Goal: Information Seeking & Learning: Learn about a topic

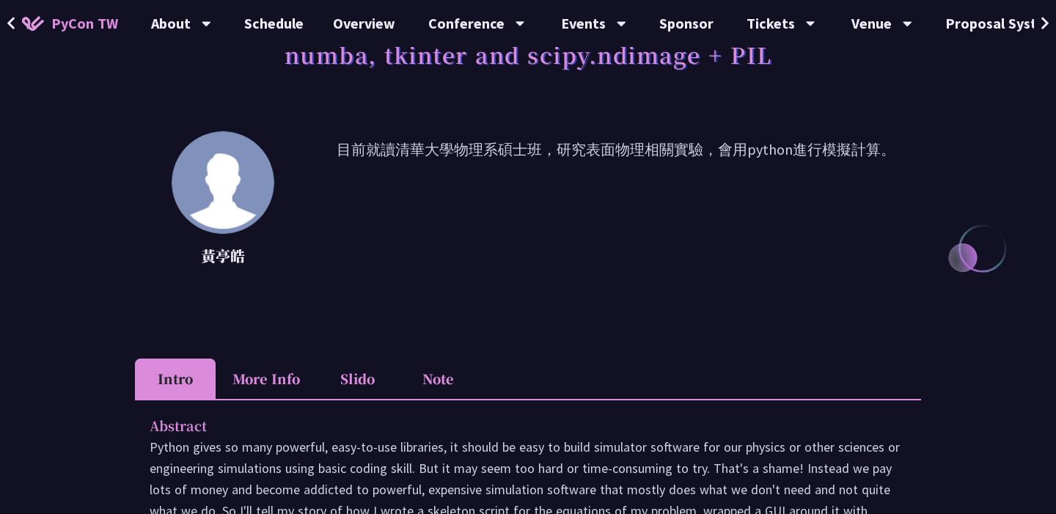
scroll to position [180, 0]
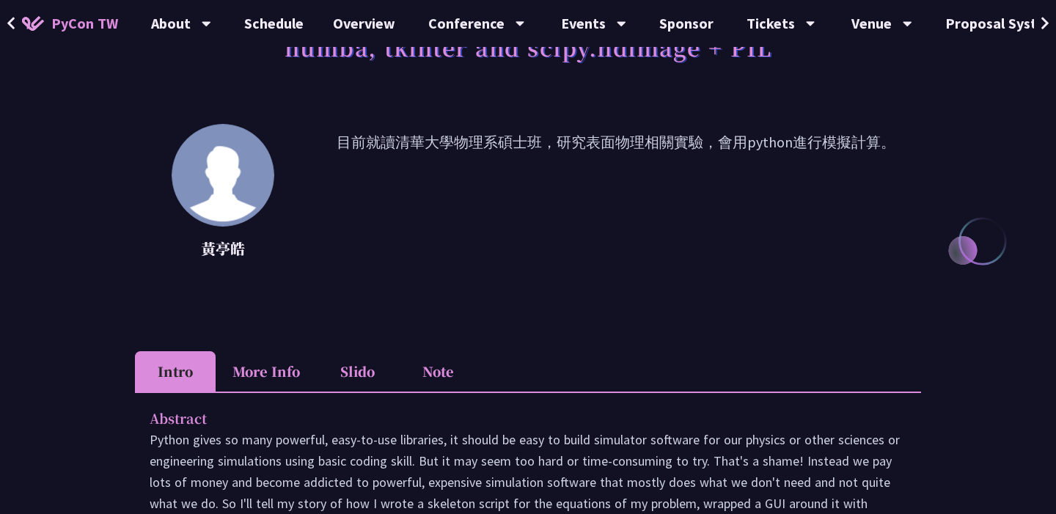
click at [613, 165] on p "目前就讀清華大學物理系碩士班，研究表面物理相關實驗，會用python進行模擬計算。" at bounding box center [616, 197] width 610 height 132
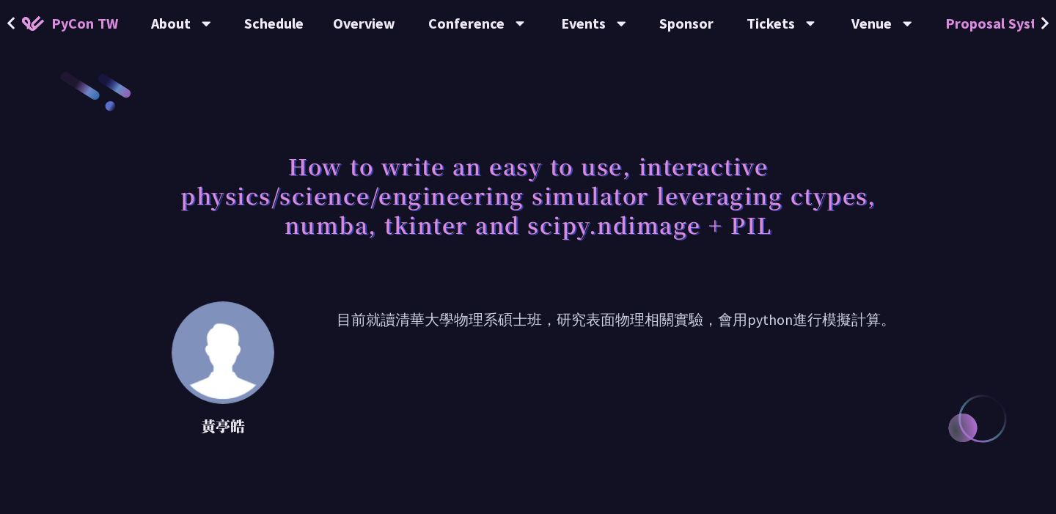
scroll to position [18, 0]
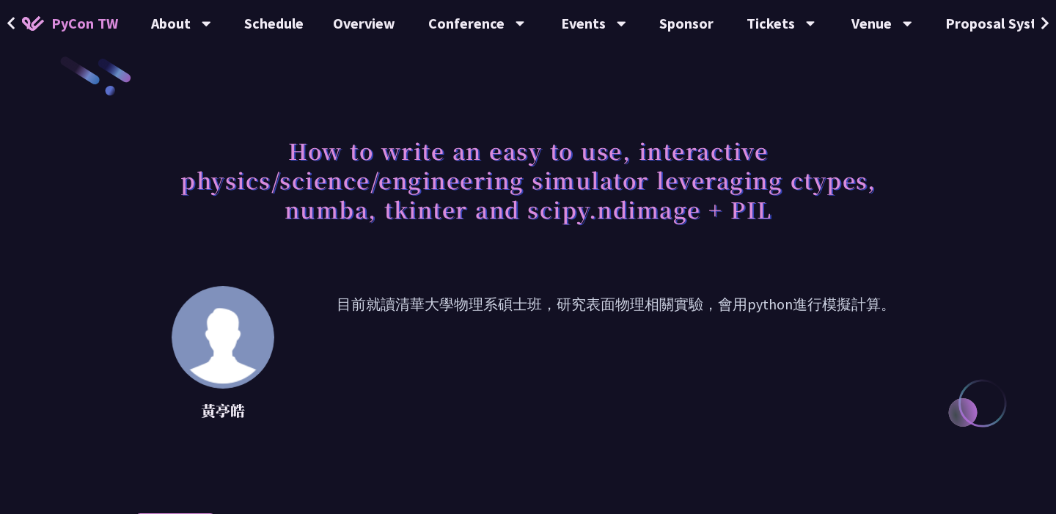
click at [13, 26] on icon at bounding box center [12, 23] width 10 height 15
click at [12, 27] on icon at bounding box center [10, 23] width 7 height 12
click at [34, 18] on img at bounding box center [33, 23] width 22 height 15
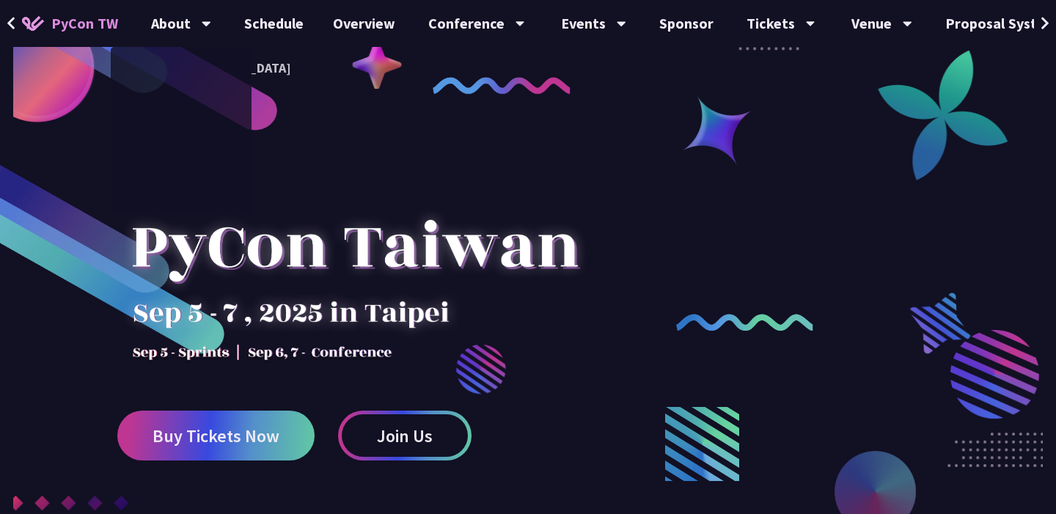
click at [95, 20] on span "PyCon TW" at bounding box center [84, 23] width 67 height 22
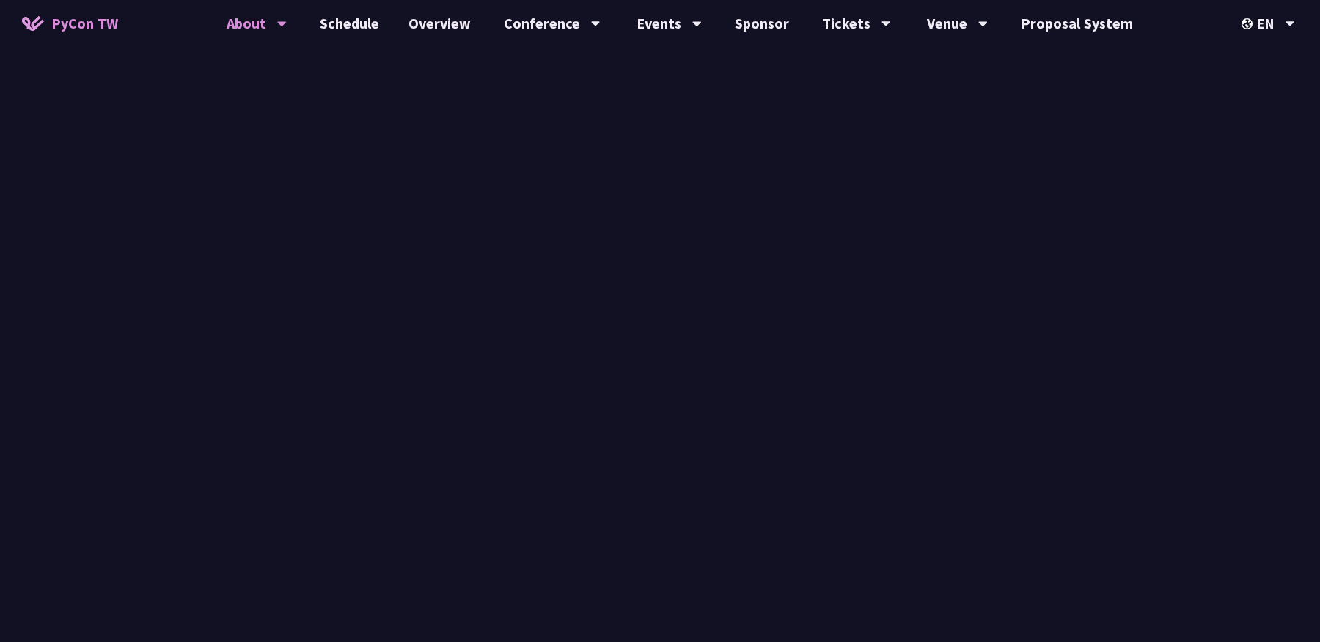
scroll to position [18, 0]
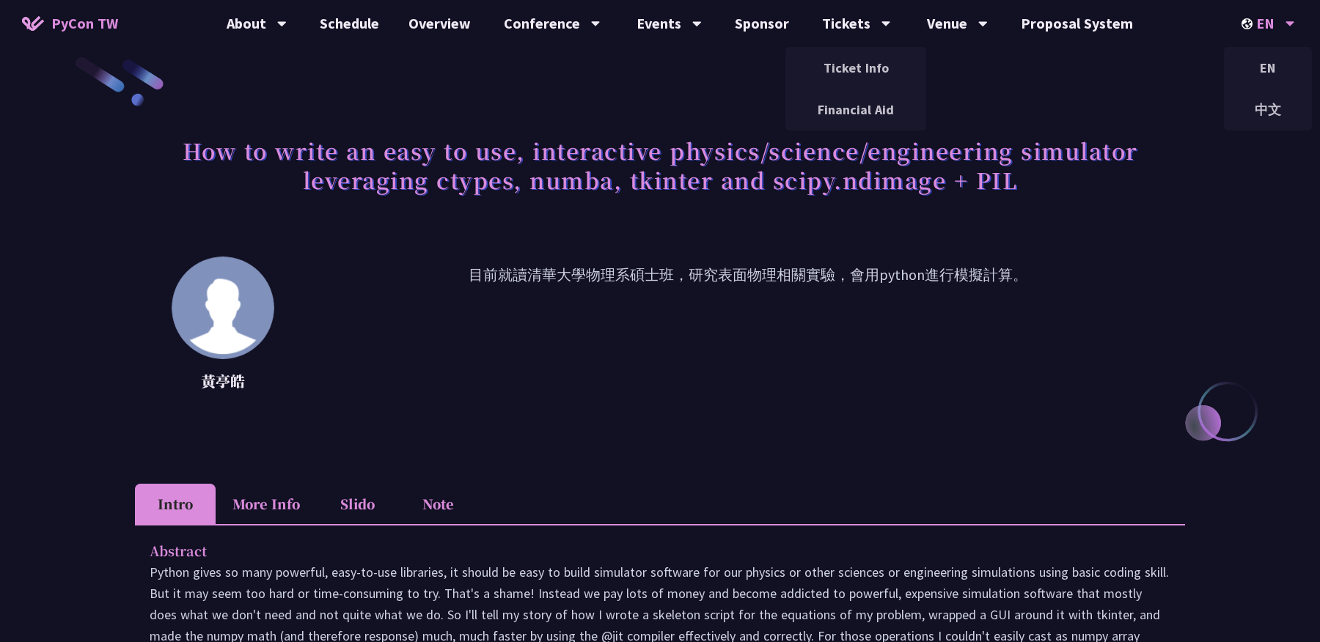
click at [1055, 31] on div "EN" at bounding box center [1268, 23] width 54 height 47
click at [1055, 109] on div "中文" at bounding box center [1268, 109] width 88 height 34
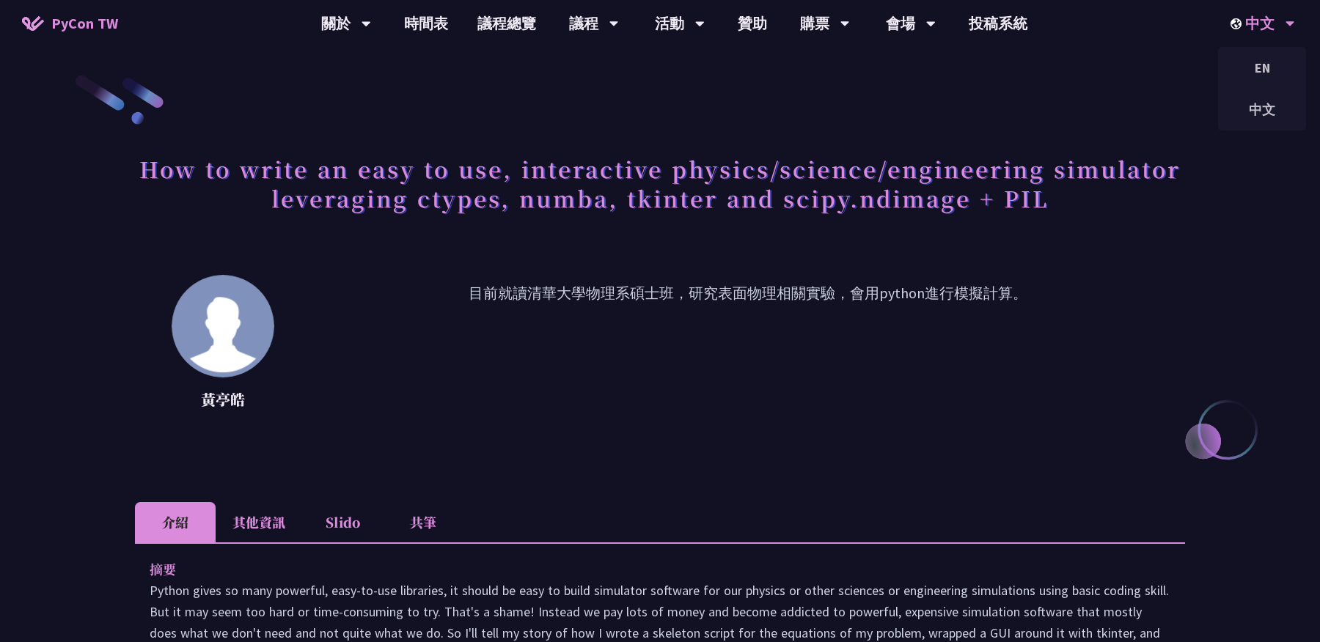
click at [1055, 23] on div "中文" at bounding box center [1262, 23] width 65 height 47
click at [1055, 77] on div "EN" at bounding box center [1262, 68] width 88 height 34
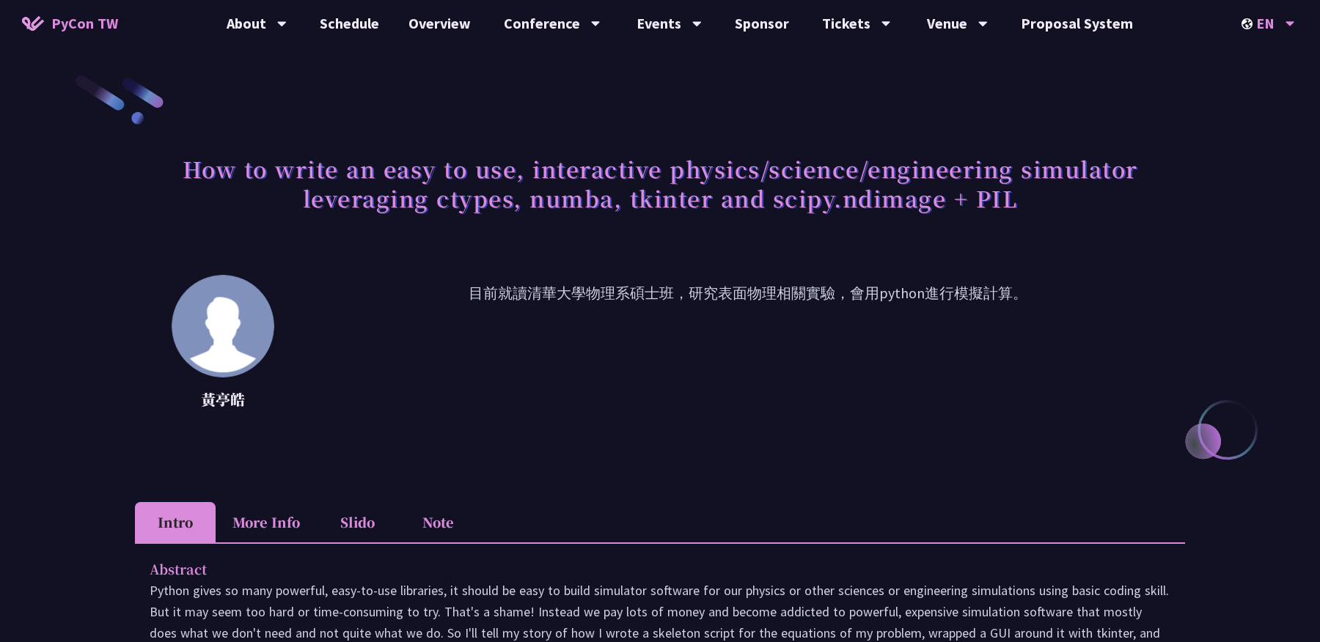
click at [1055, 25] on div "EN" at bounding box center [1268, 23] width 54 height 47
click at [1055, 29] on div "EN" at bounding box center [1268, 23] width 54 height 47
click at [1055, 112] on div "中文" at bounding box center [1268, 109] width 88 height 34
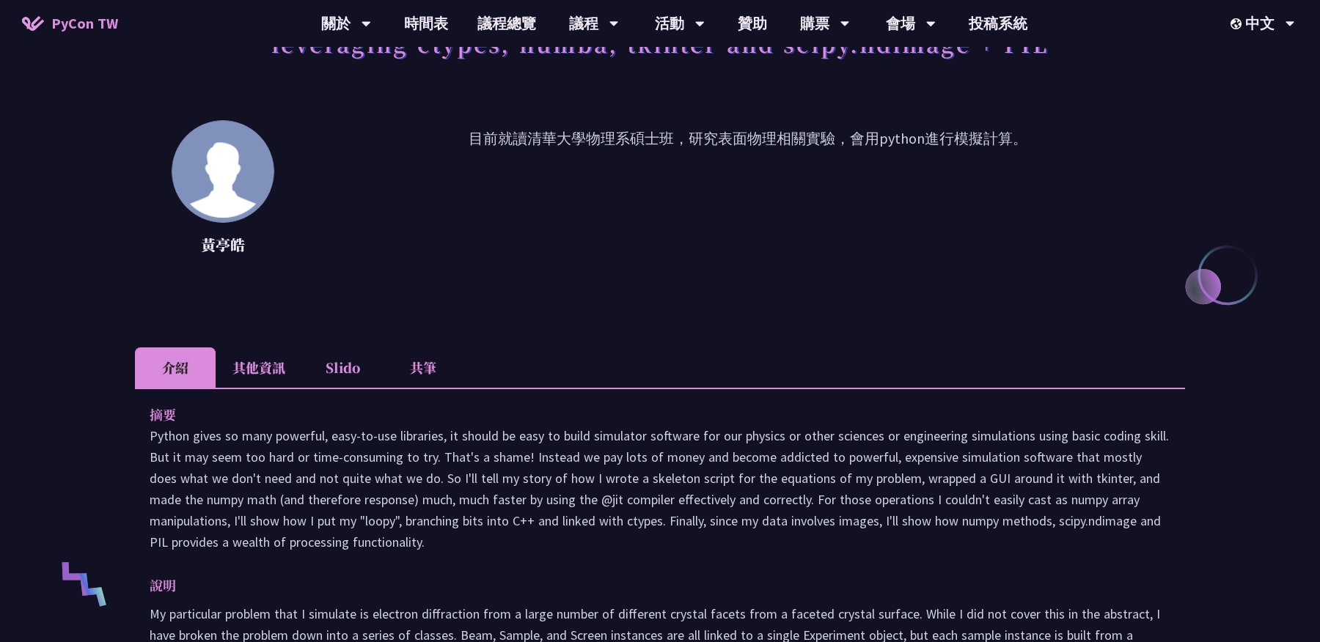
scroll to position [103, 0]
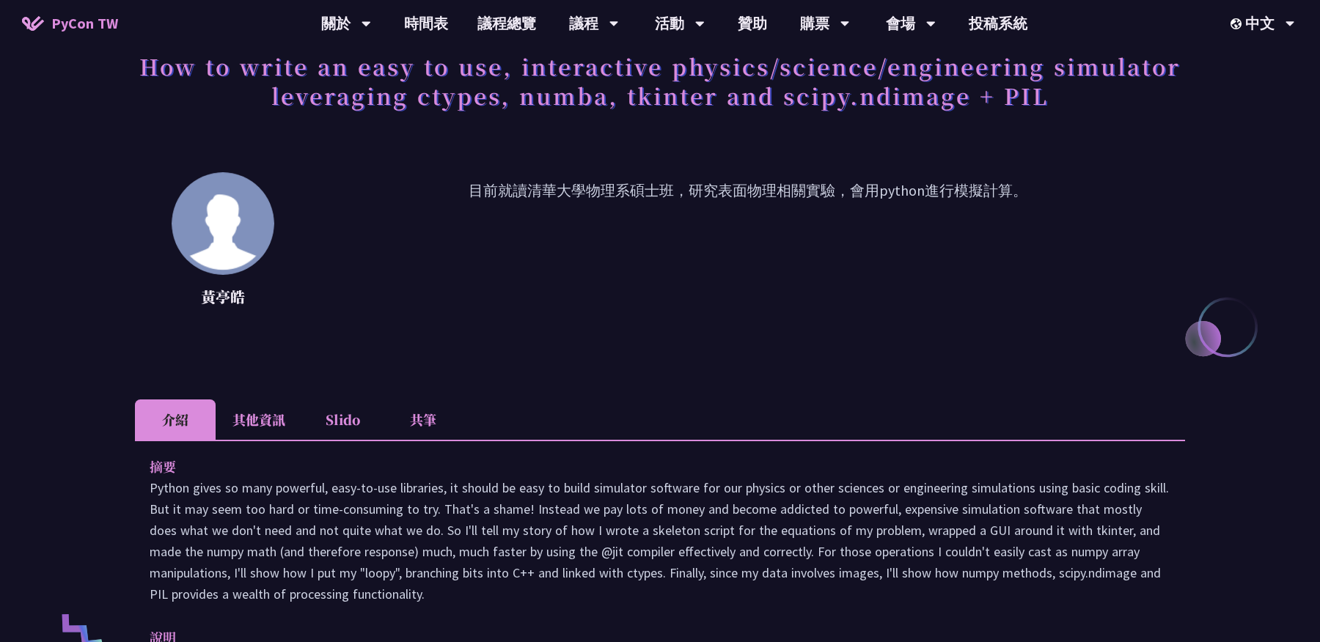
click at [287, 402] on li "其他資訊" at bounding box center [259, 420] width 87 height 40
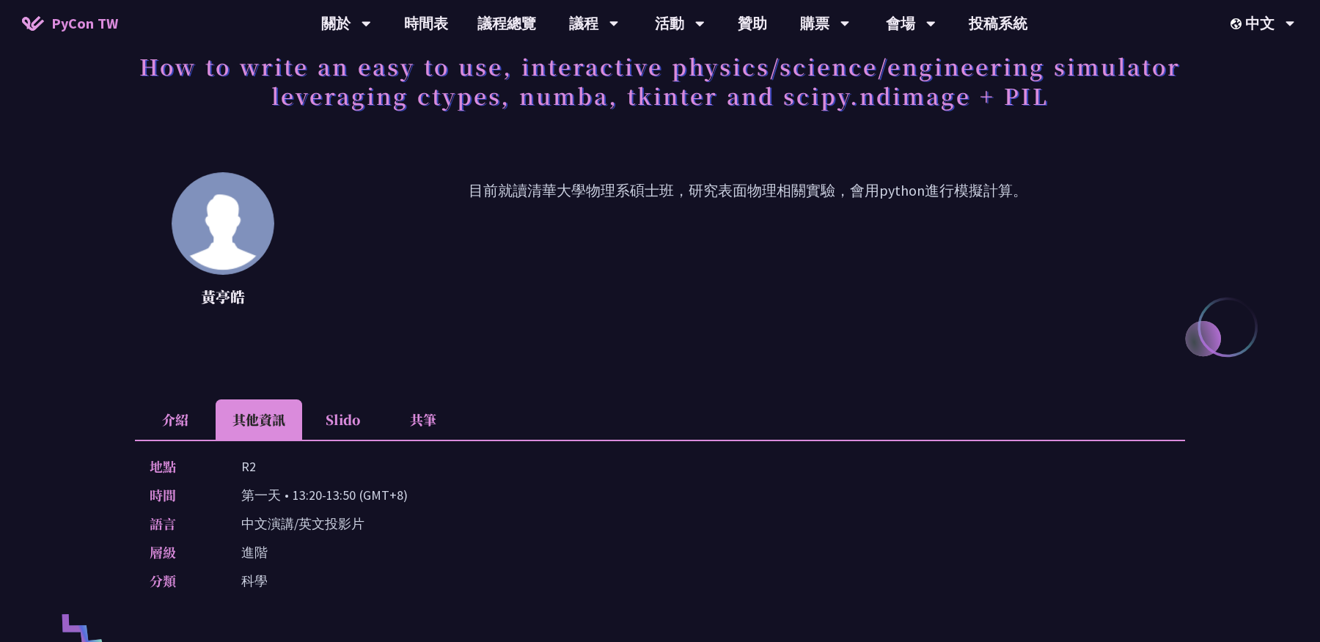
click at [178, 429] on li "介紹" at bounding box center [175, 420] width 81 height 40
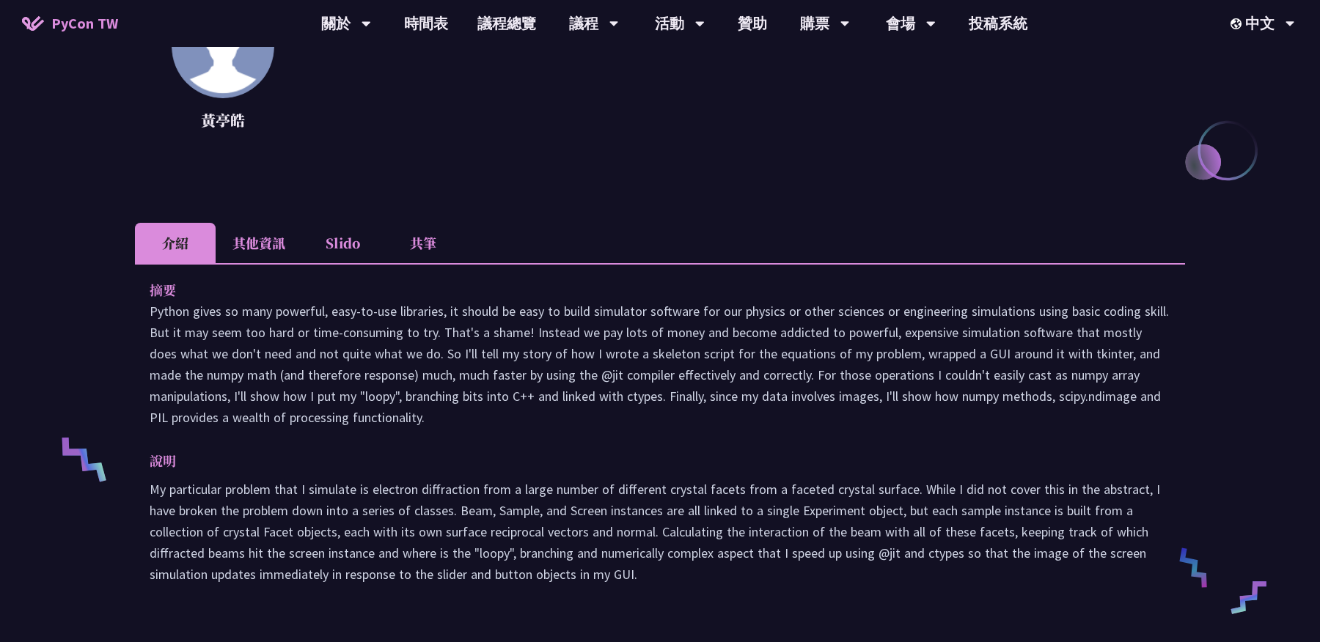
scroll to position [0, 0]
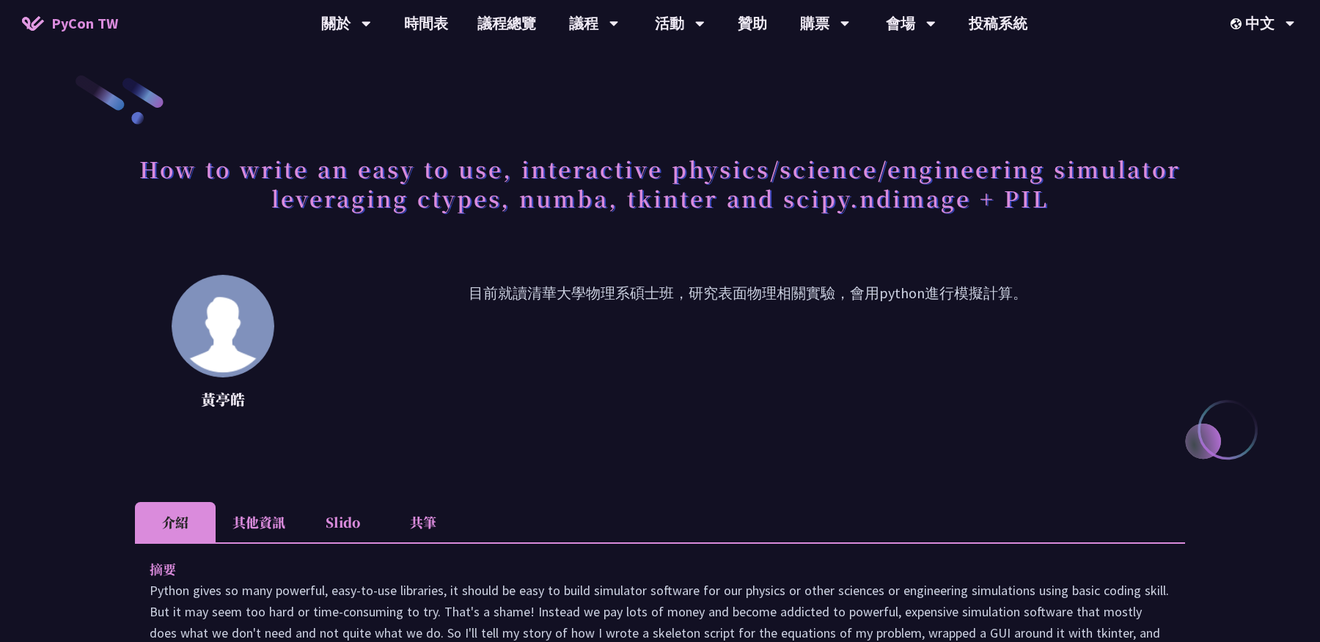
copy div "PyCon TW 關於 PyCon Taiwan 研討會歷史 在地社群 行為準則 時間表 議程總覽 議程 主題演講 一般演講 專業課程 Panel Discu…"
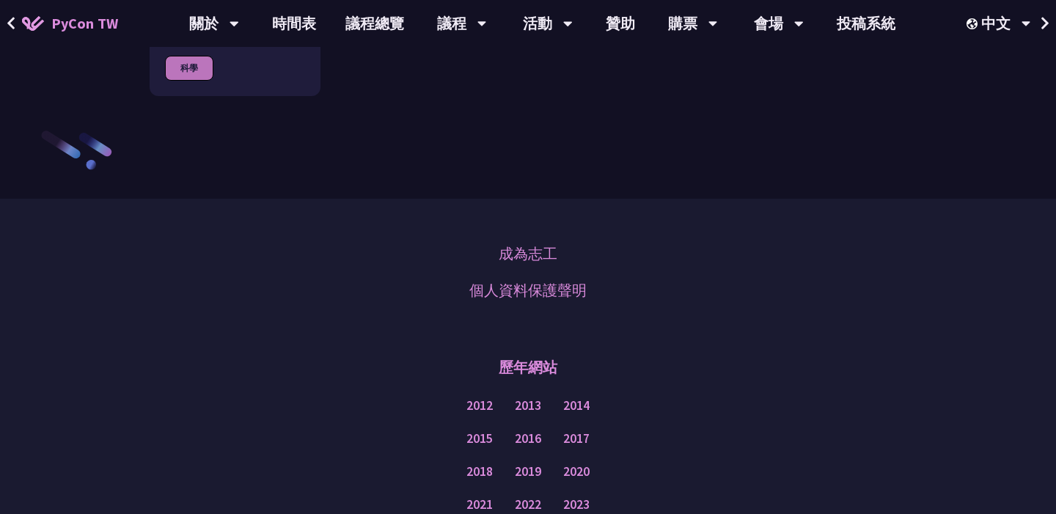
scroll to position [2024, 0]
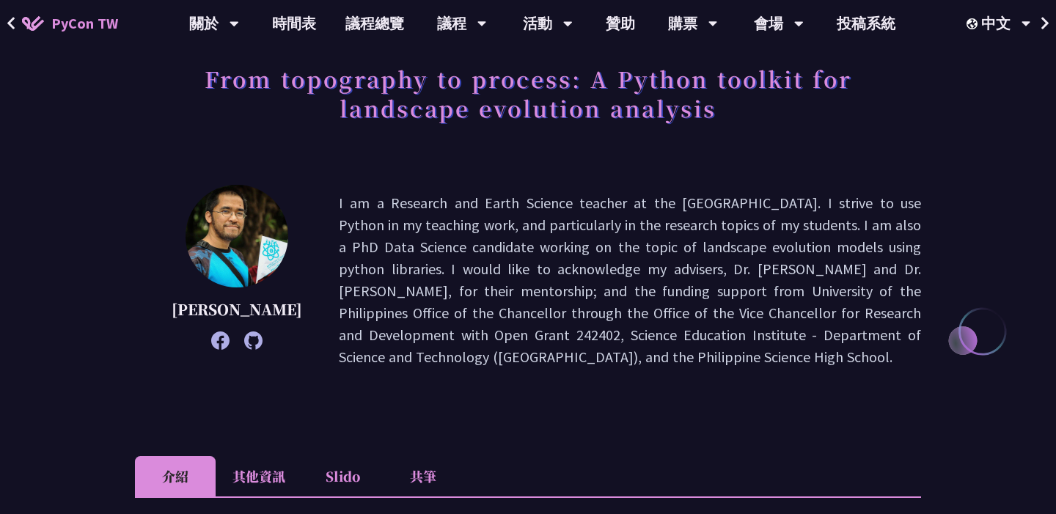
scroll to position [91, 0]
click at [821, 111] on h1 "From topography to process: A Python toolkit for landscape evolution analysis" at bounding box center [528, 92] width 786 height 73
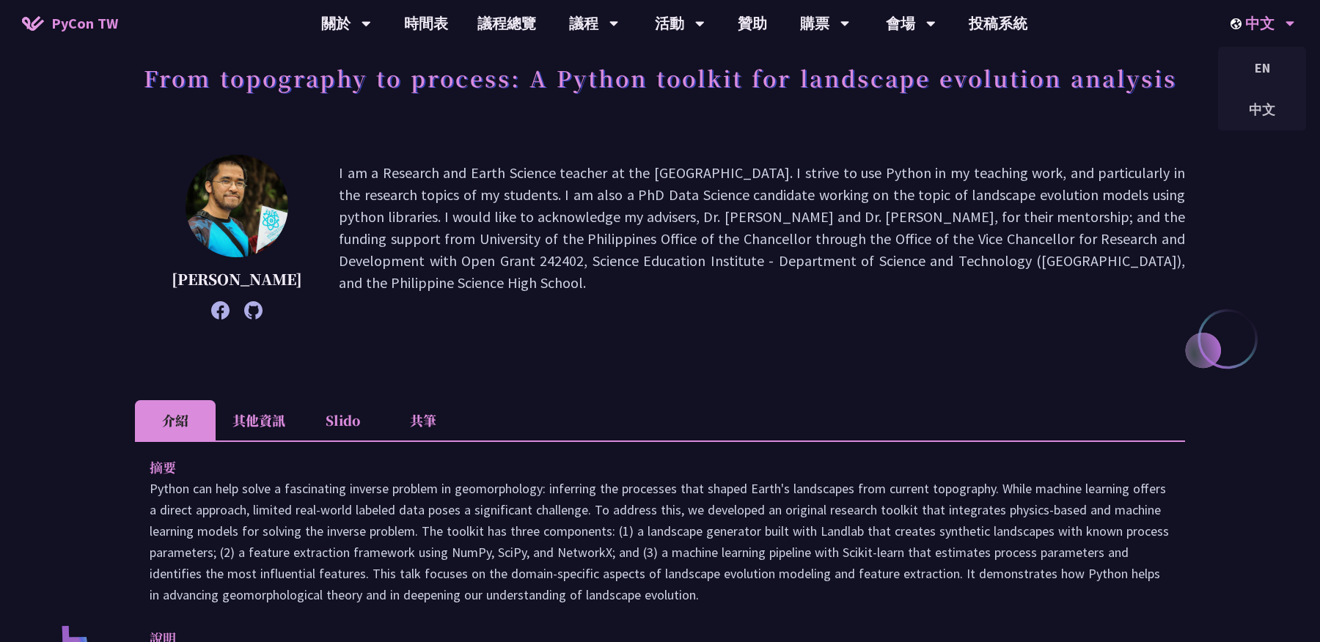
click at [1055, 32] on div "中文" at bounding box center [1262, 23] width 65 height 47
click at [1055, 80] on div "EN" at bounding box center [1262, 68] width 88 height 34
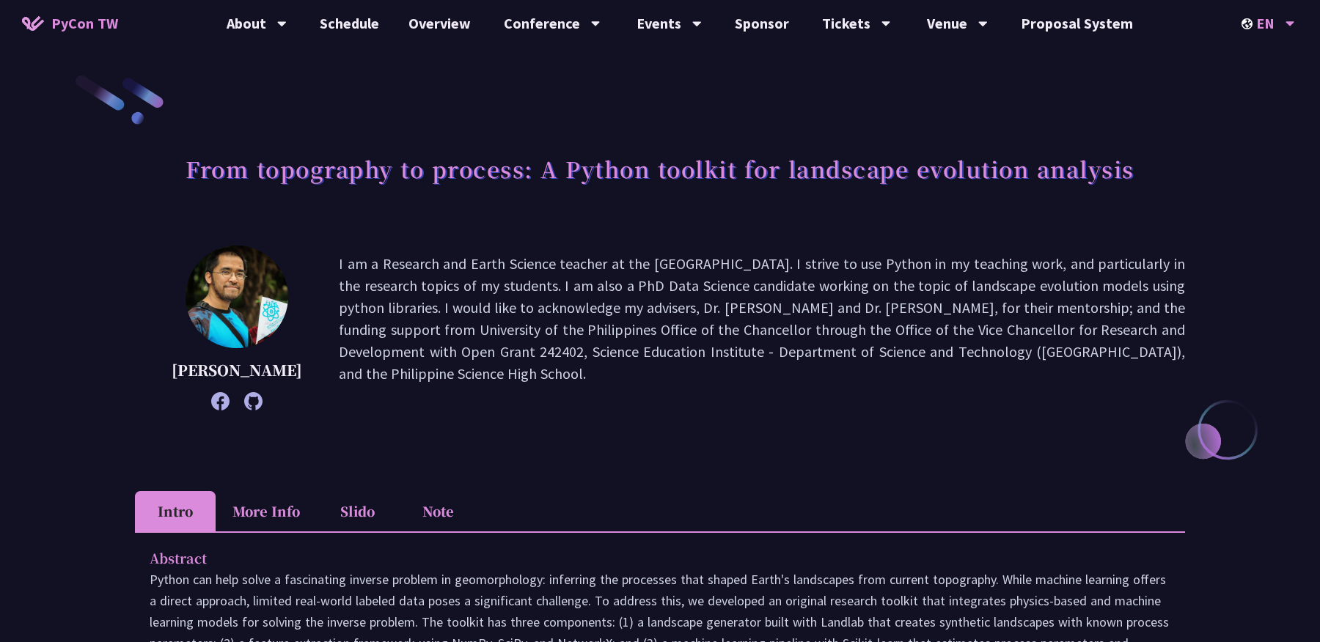
click at [1055, 29] on div "EN" at bounding box center [1268, 23] width 54 height 47
click at [1055, 23] on div "EN" at bounding box center [1268, 23] width 54 height 47
click at [1055, 113] on div "中文" at bounding box center [1268, 109] width 88 height 34
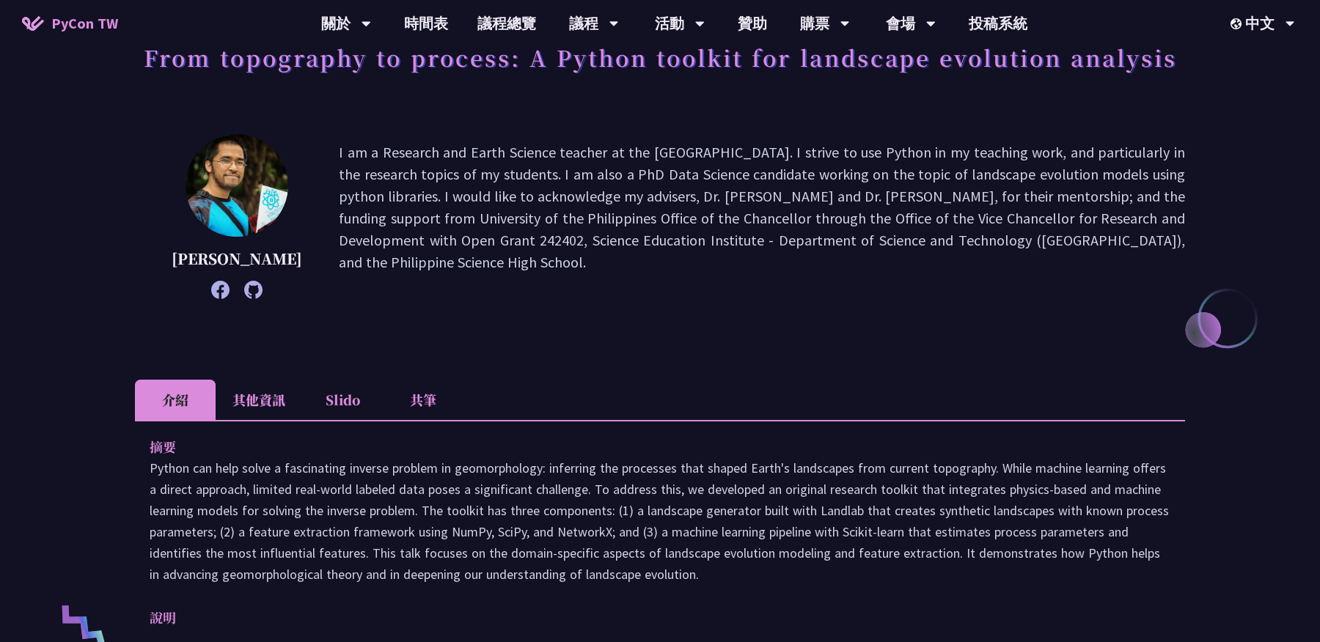
scroll to position [215, 0]
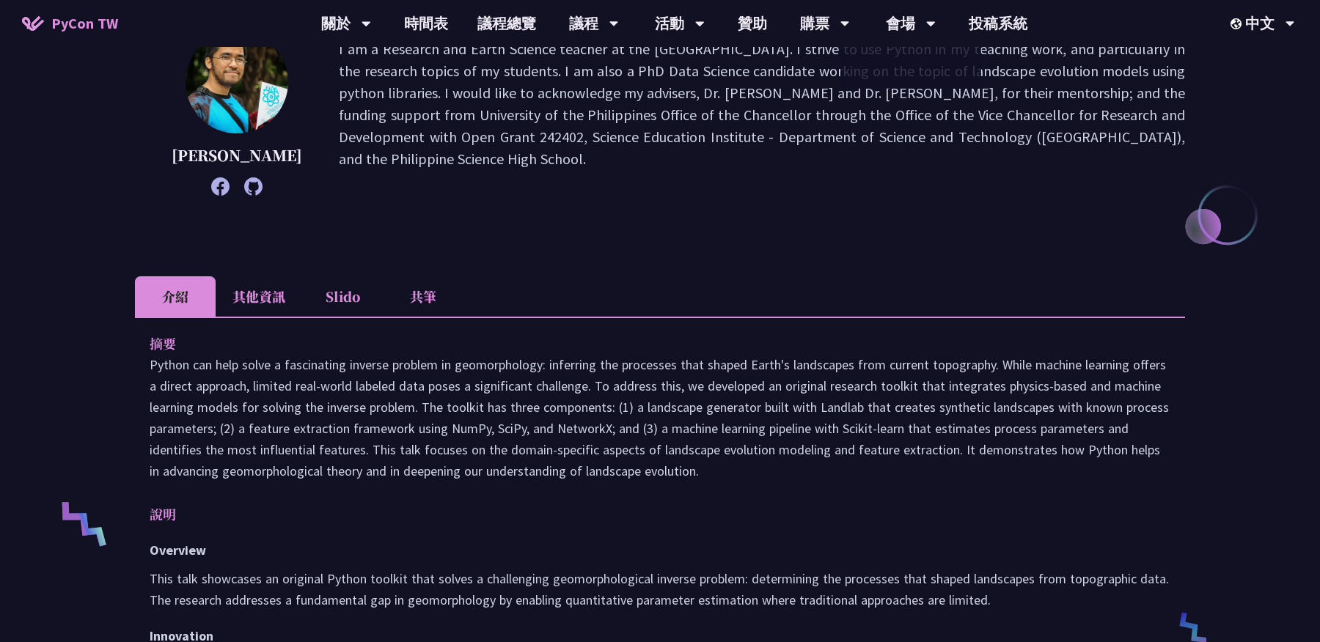
click at [778, 188] on p "I am a Research and Earth Science teacher at the [GEOGRAPHIC_DATA]. I strive to…" at bounding box center [762, 113] width 846 height 150
copy div "LoRem IP do SiTam Consec adipi elit sedd eiu temp in utla etdo magn Aliqu Enima…"
